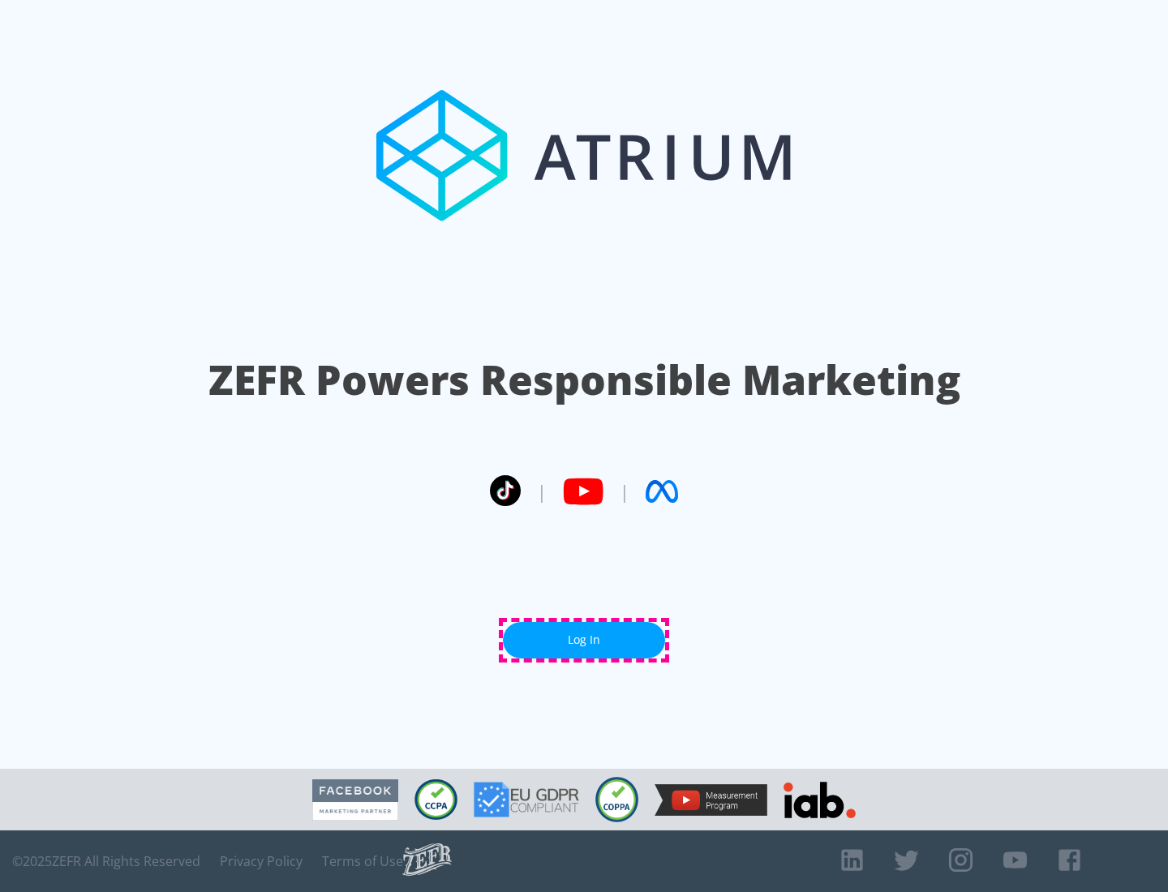
click at [584, 640] on link "Log In" at bounding box center [584, 640] width 162 height 36
